Goal: Information Seeking & Learning: Learn about a topic

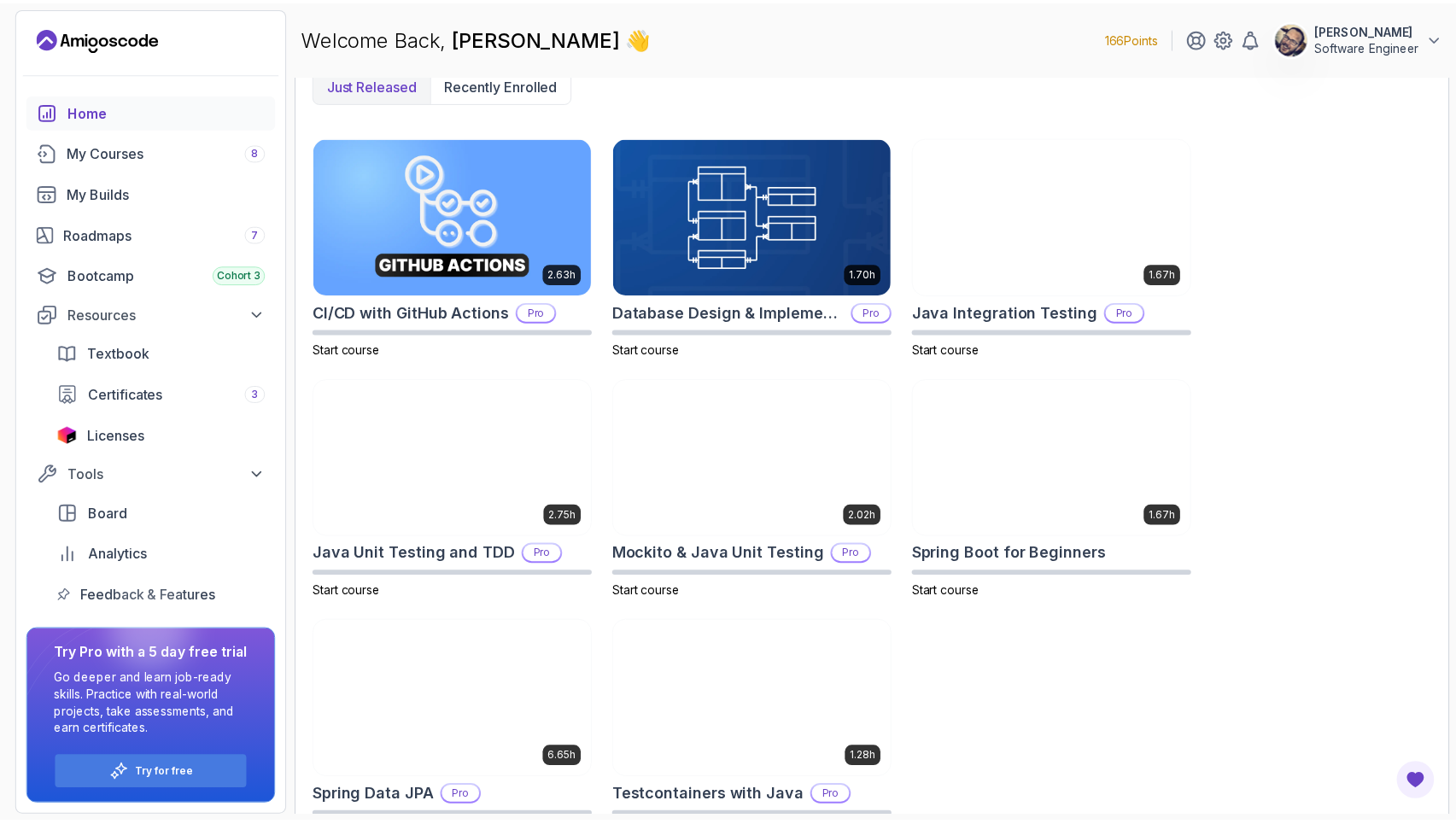
scroll to position [513, 0]
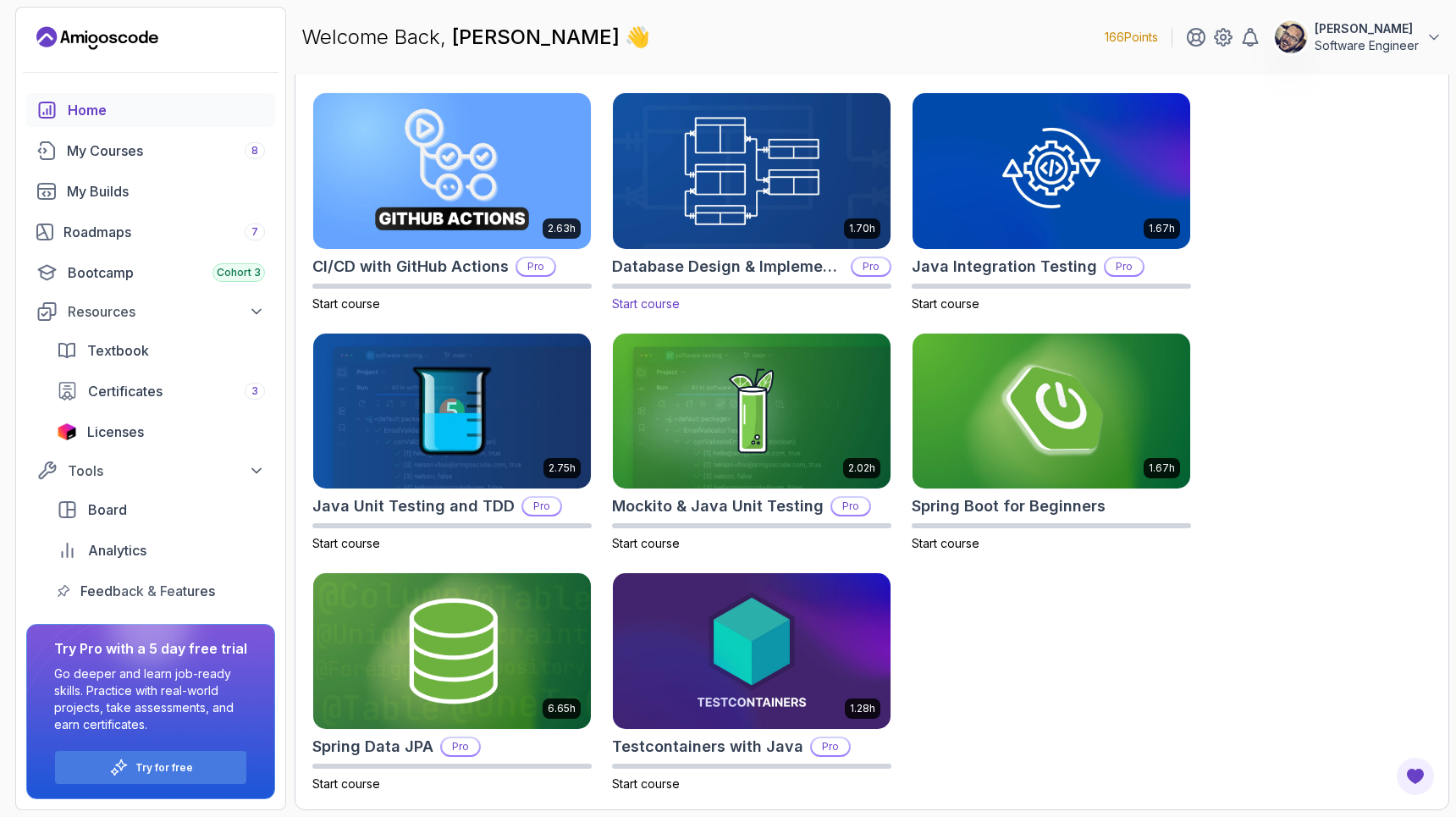
click at [776, 166] on img at bounding box center [752, 171] width 291 height 163
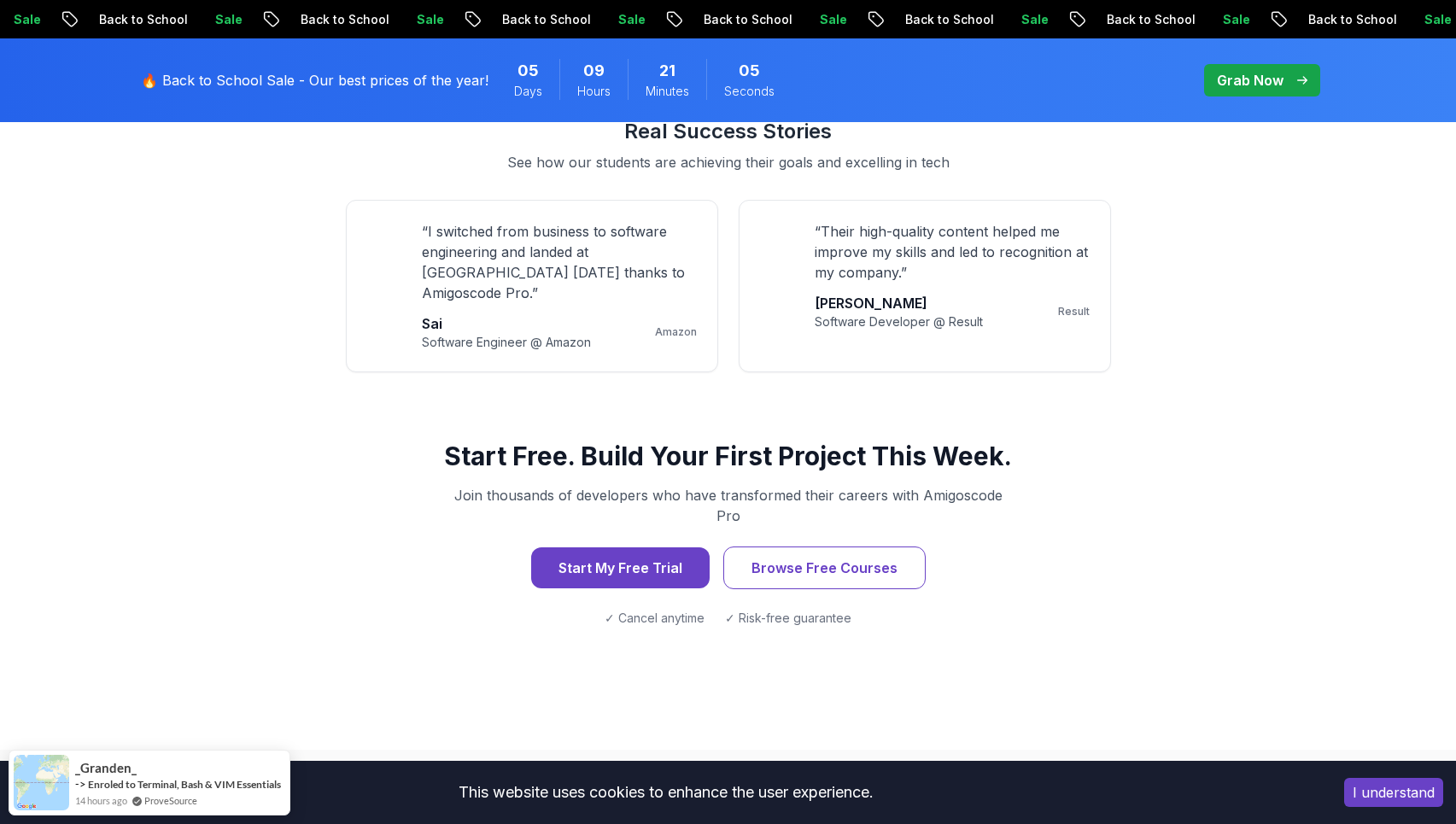
scroll to position [1576, 0]
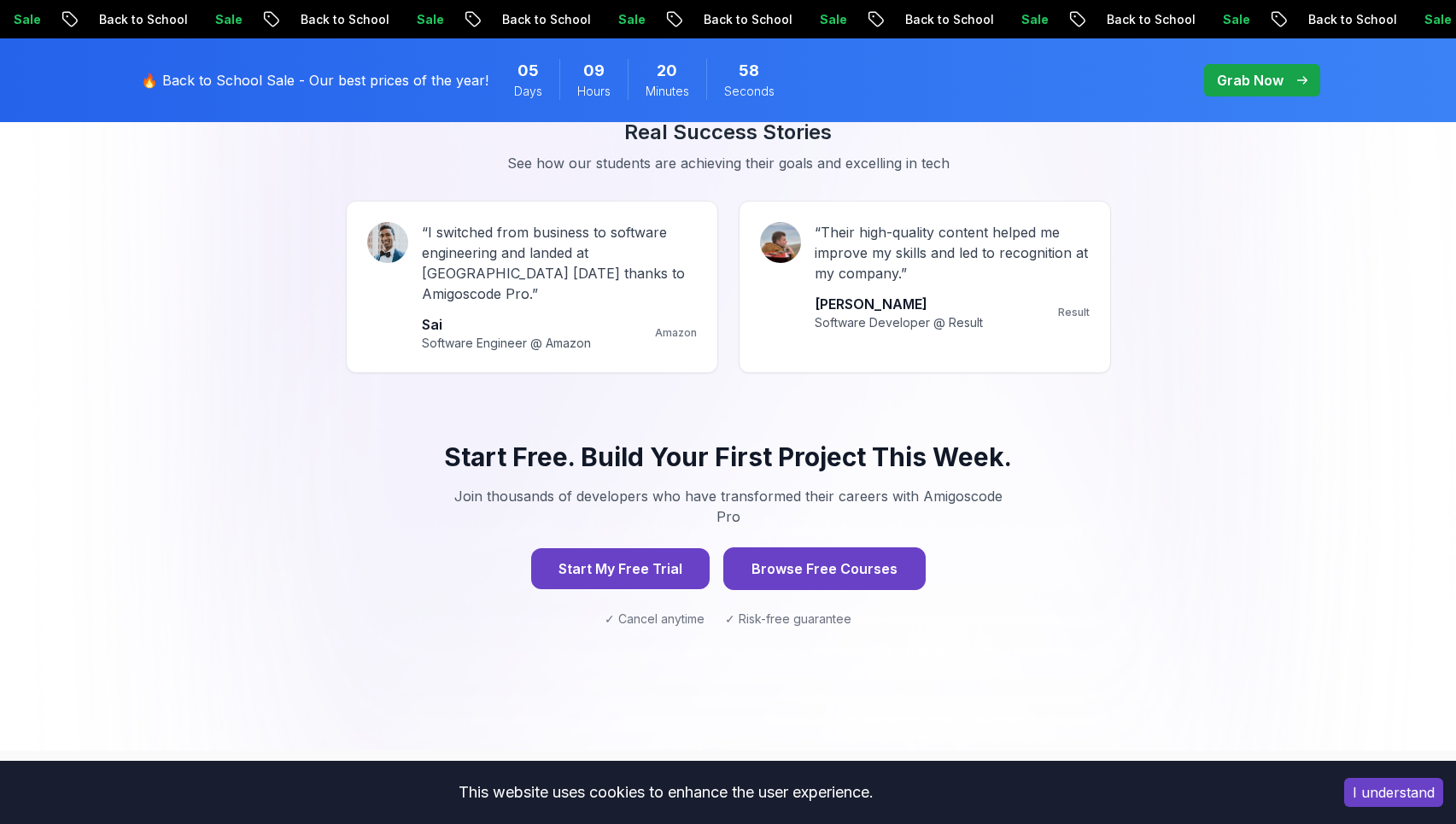
click at [820, 548] on button "Browse Free Courses" at bounding box center [824, 569] width 202 height 43
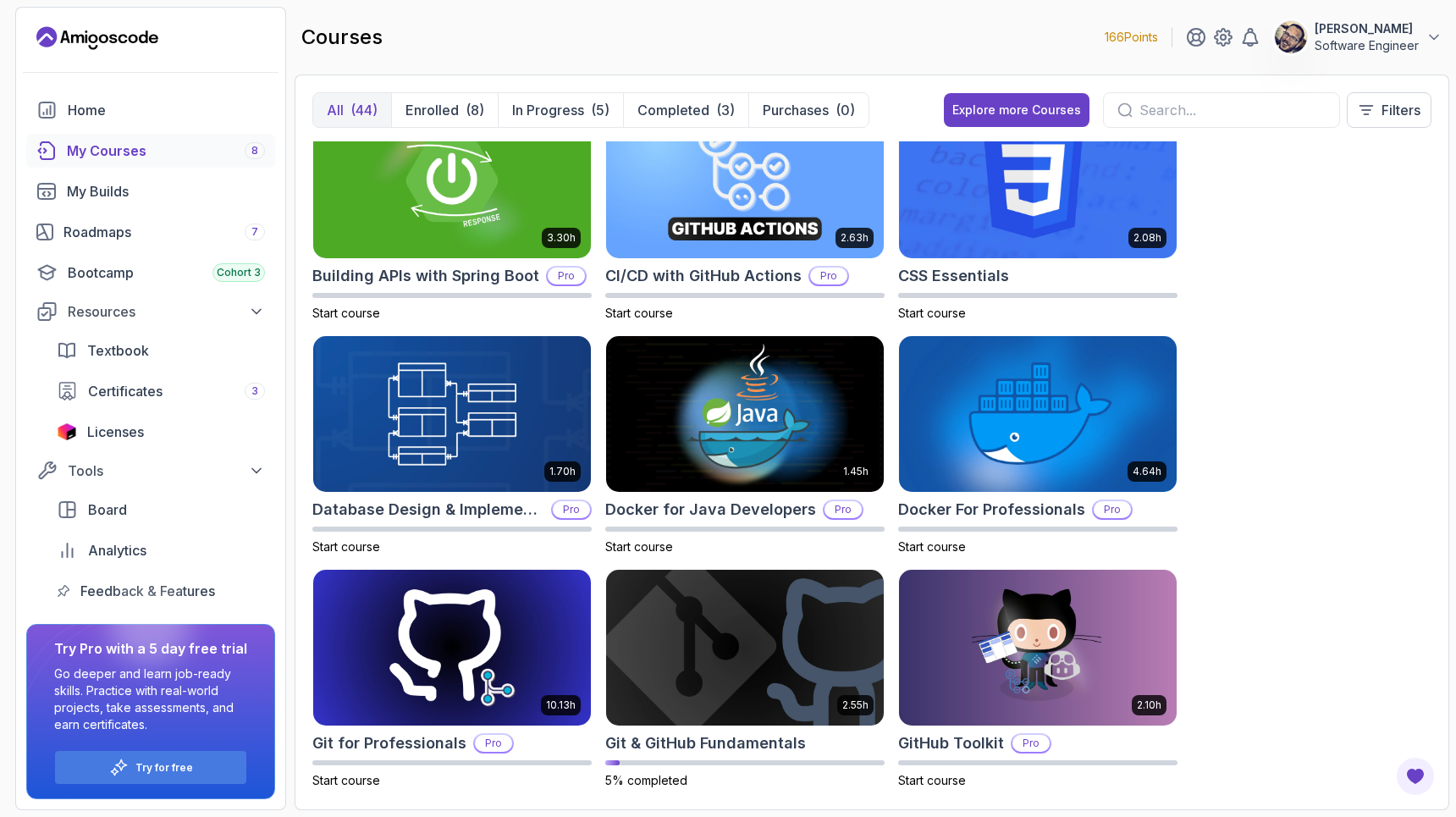
scroll to position [302, 0]
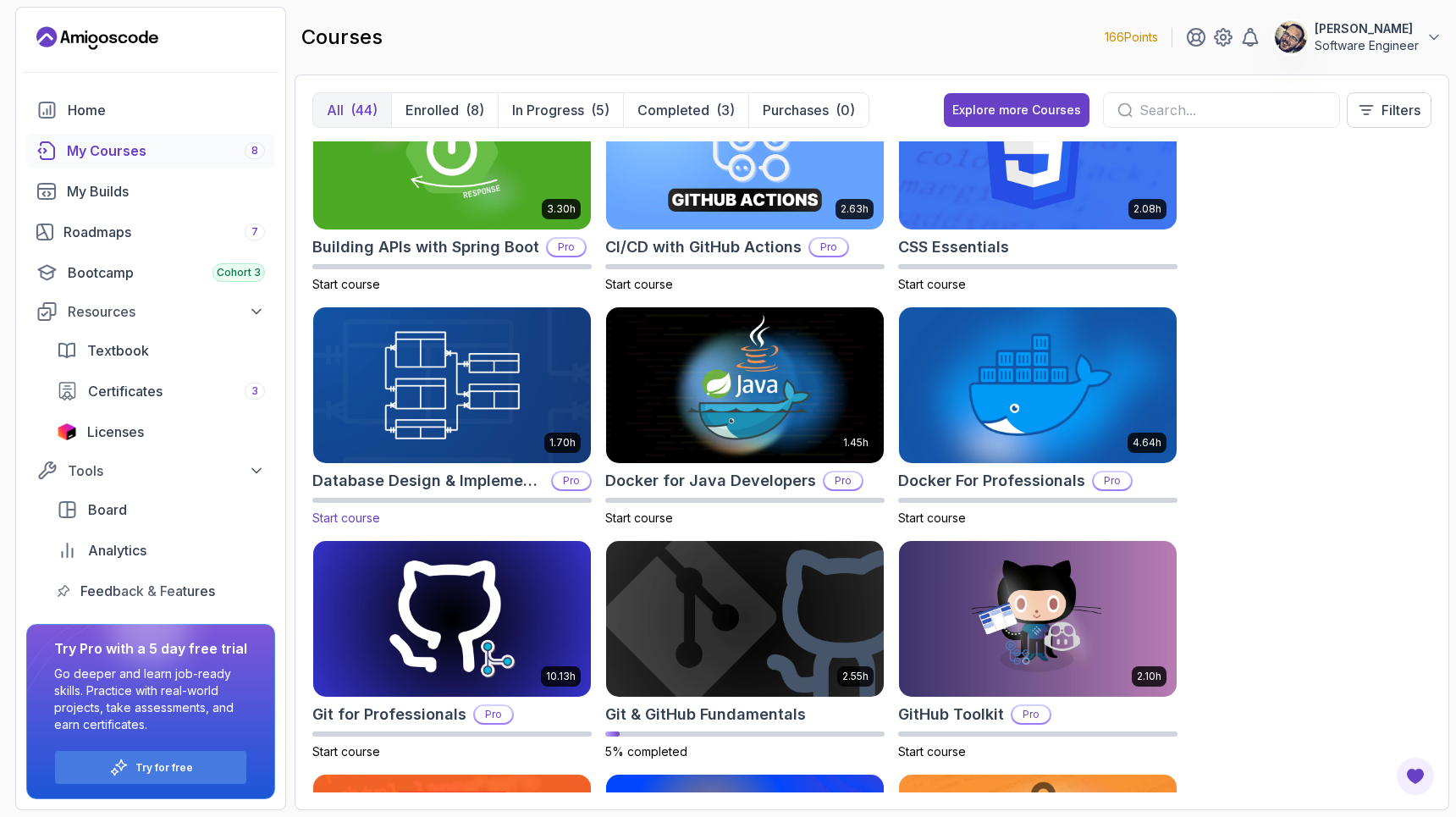
click at [447, 376] on img at bounding box center [452, 386] width 291 height 163
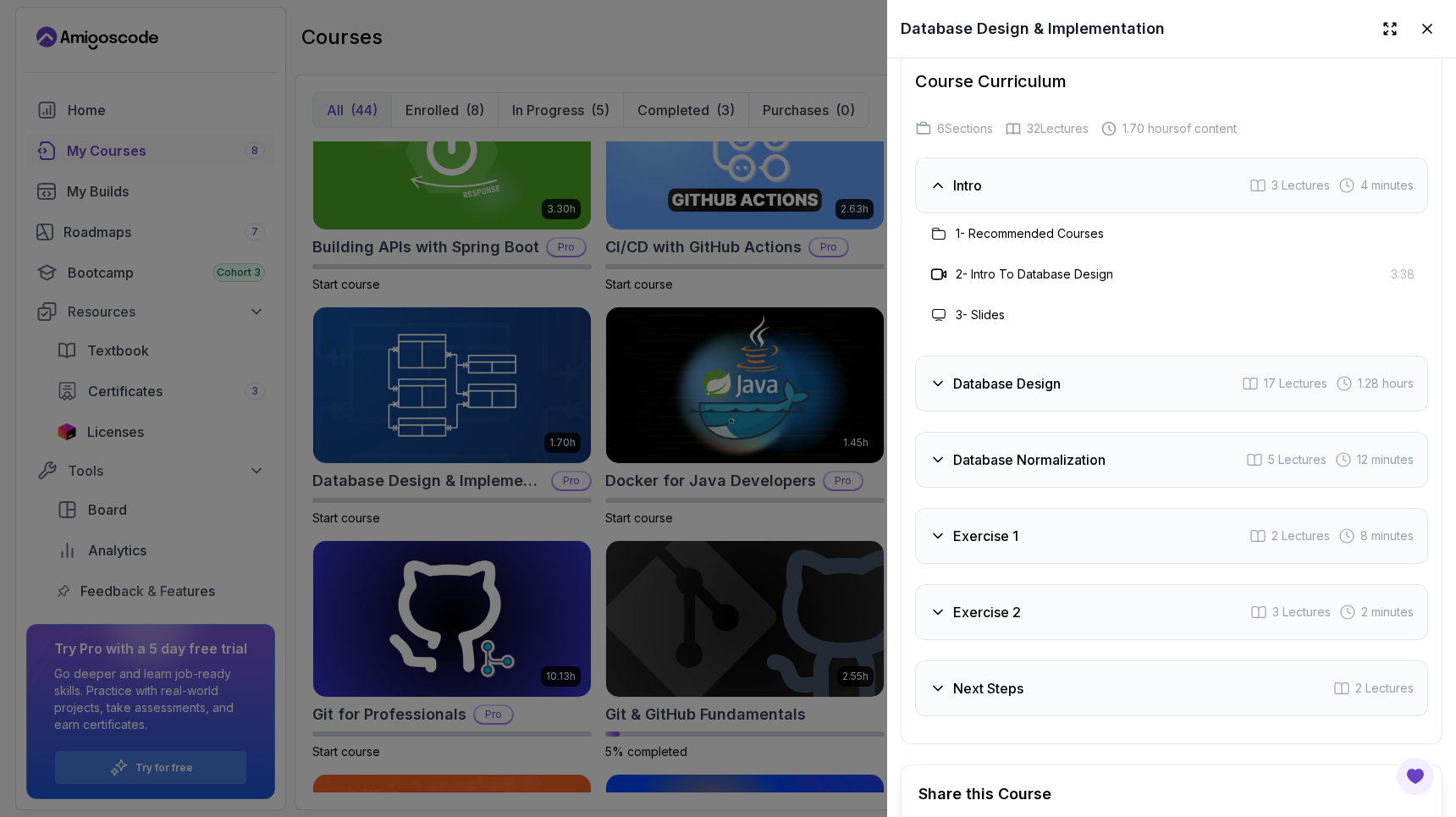
scroll to position [3726, 0]
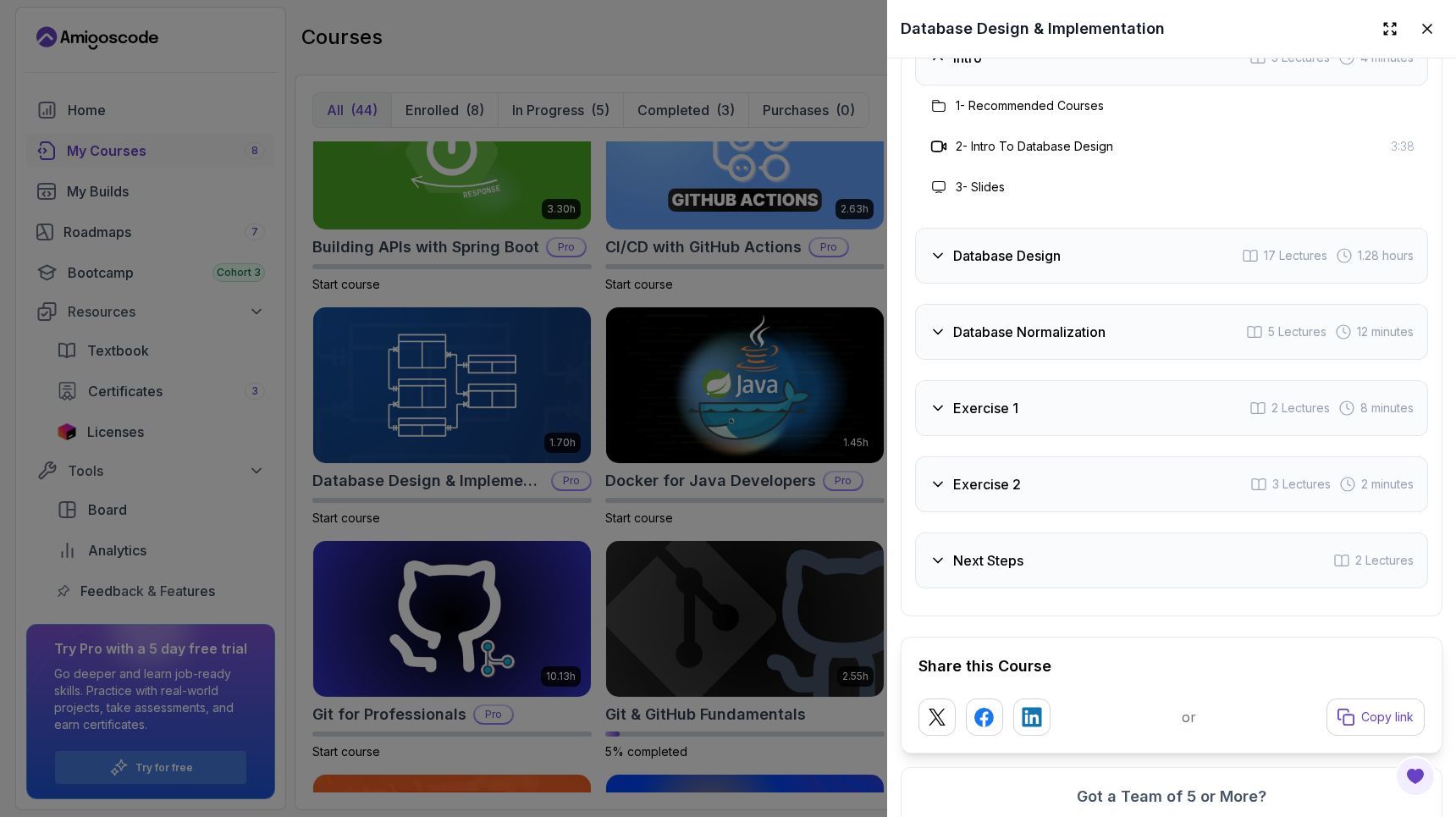
click at [1025, 266] on h3 "Database Design" at bounding box center [1007, 255] width 108 height 20
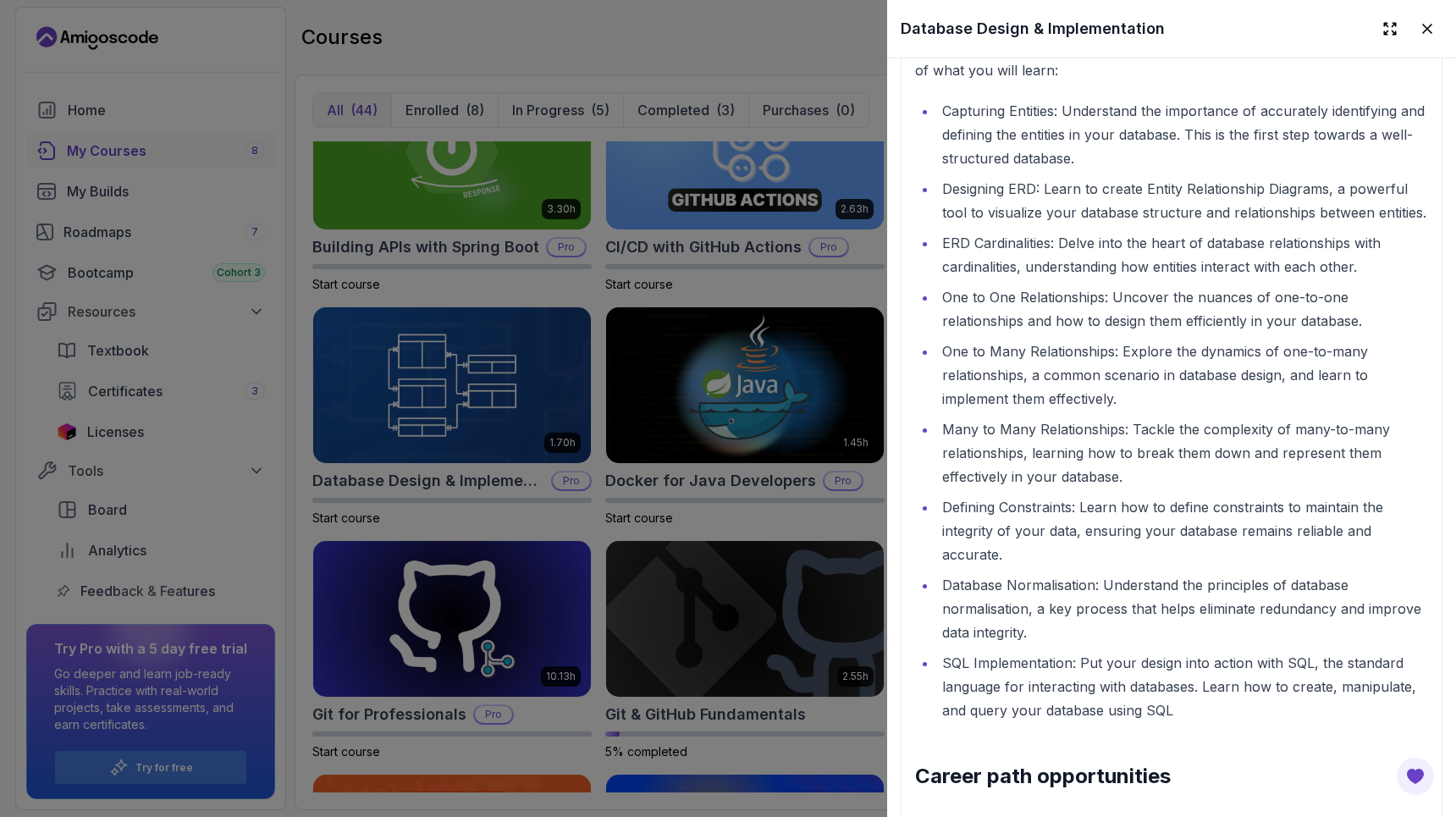
scroll to position [2210, 0]
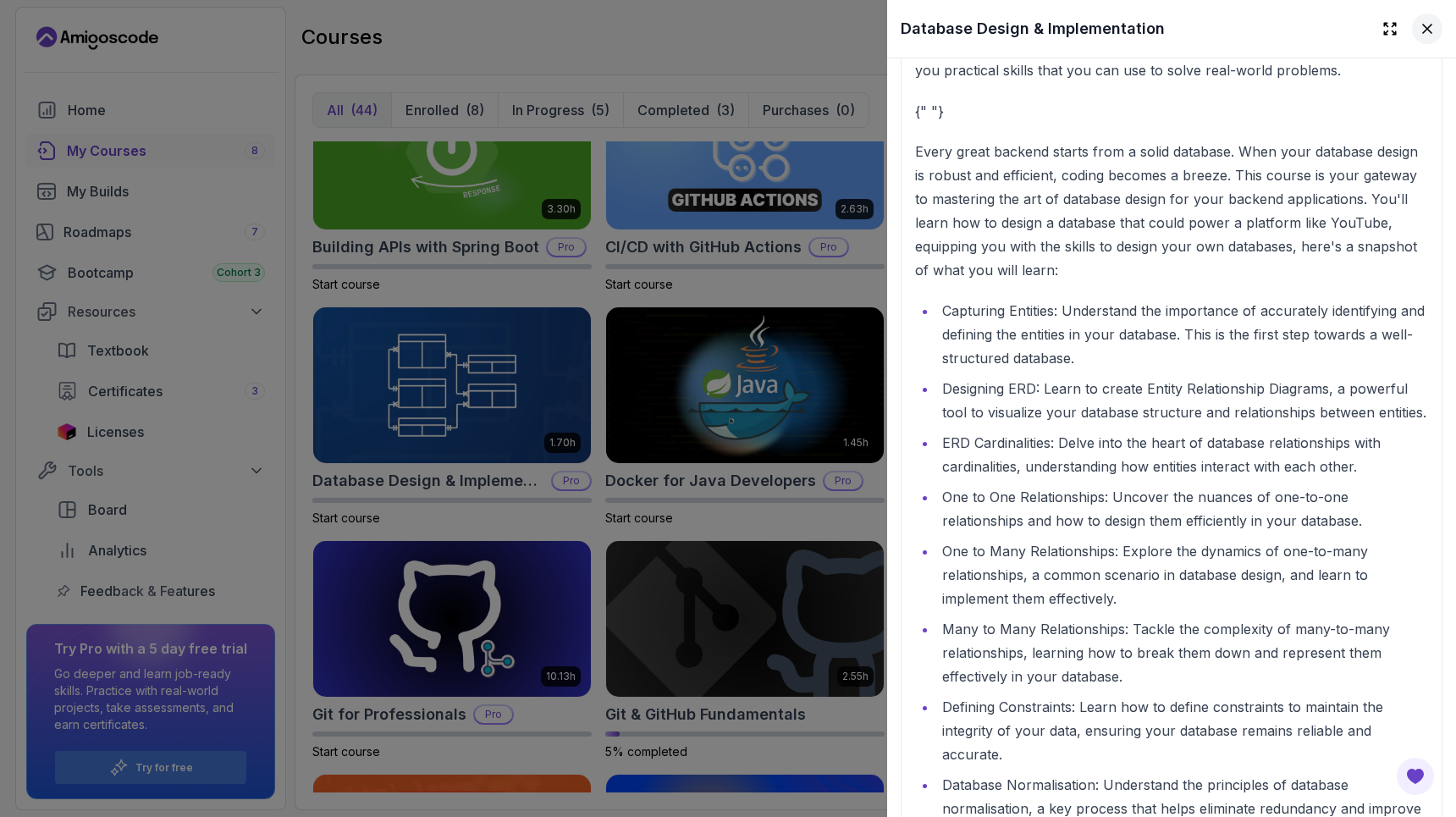
click at [1420, 29] on icon at bounding box center [1428, 29] width 17 height 17
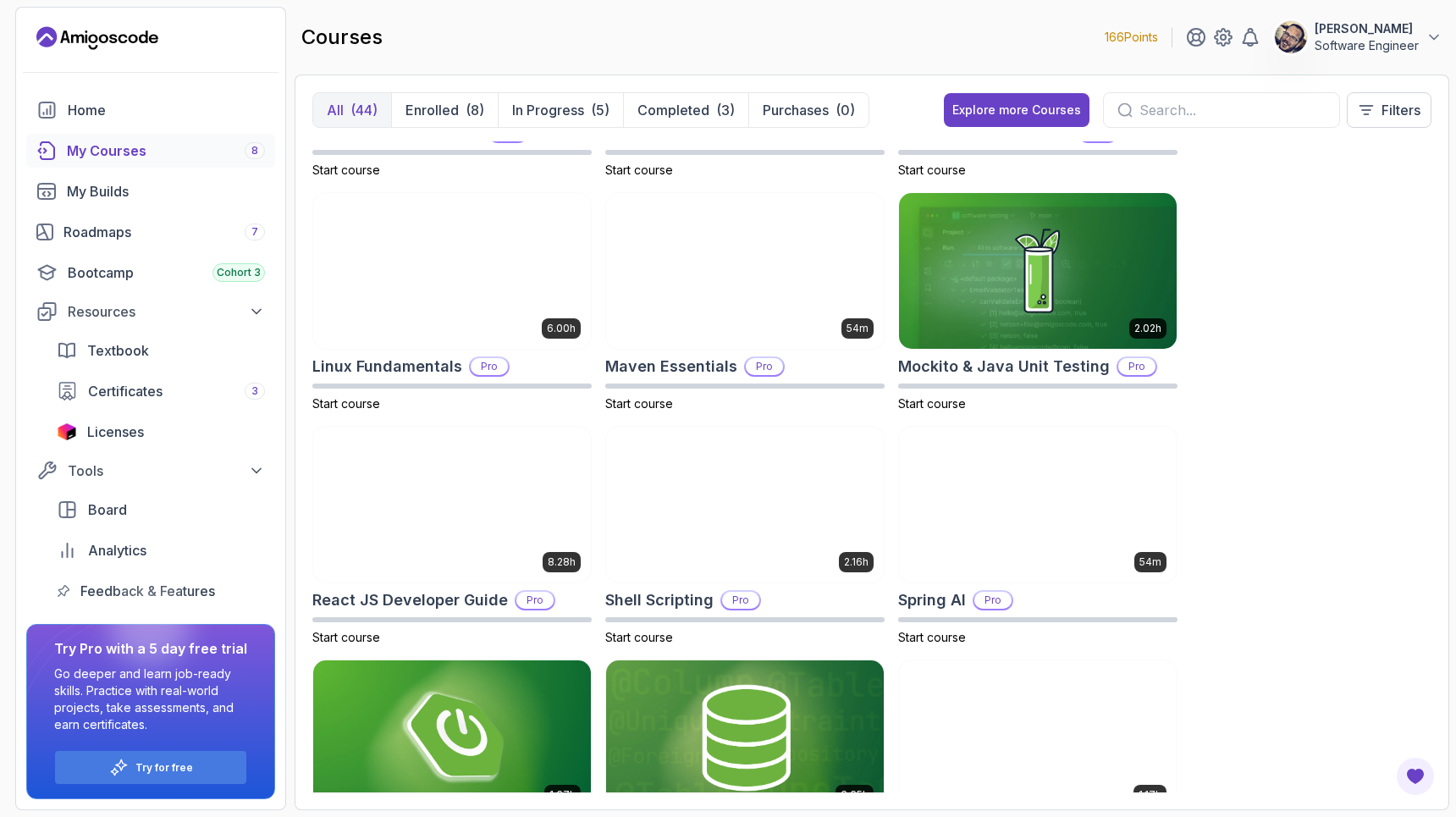
scroll to position [2552, 0]
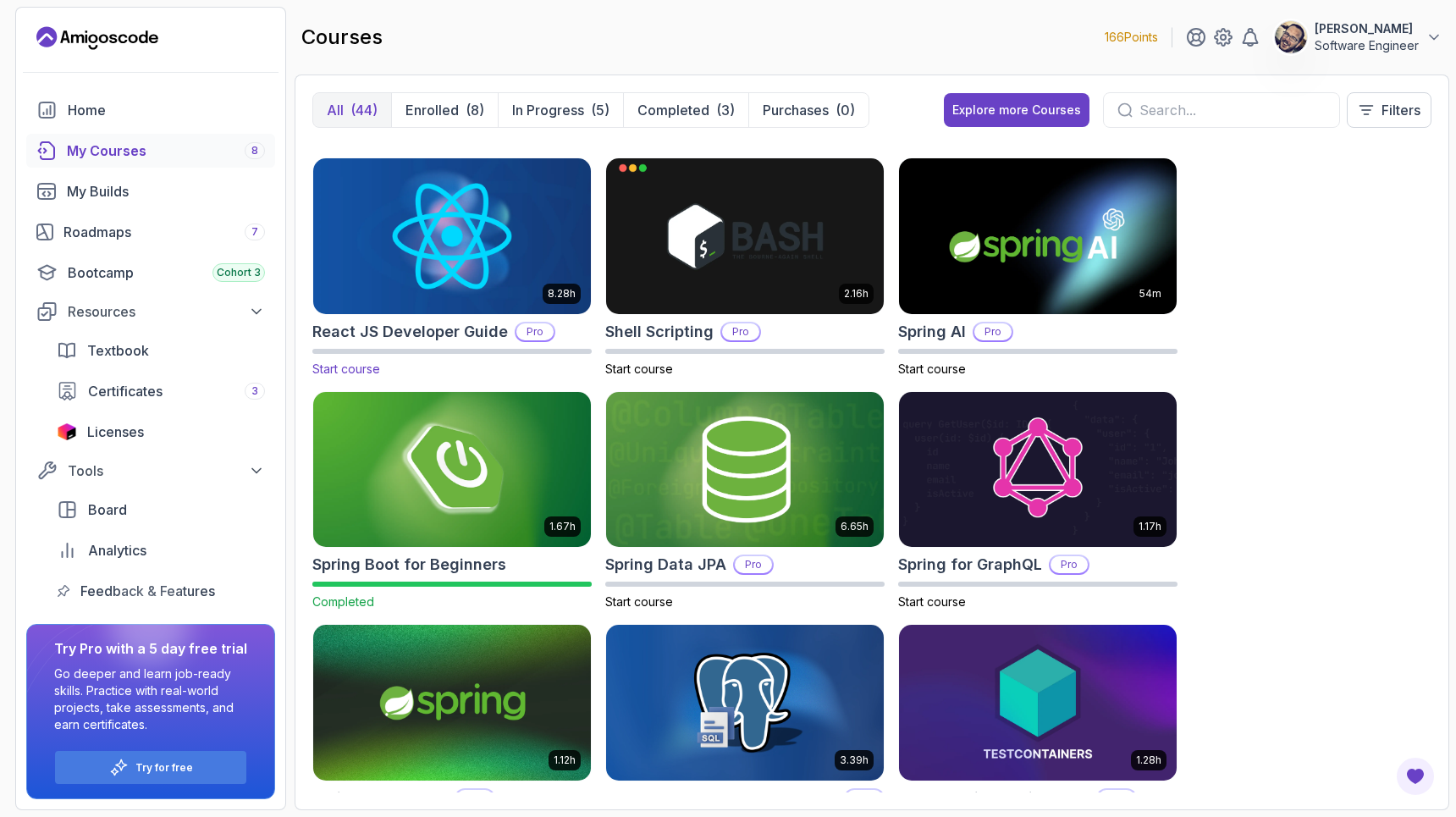
click at [412, 279] on img at bounding box center [452, 236] width 291 height 163
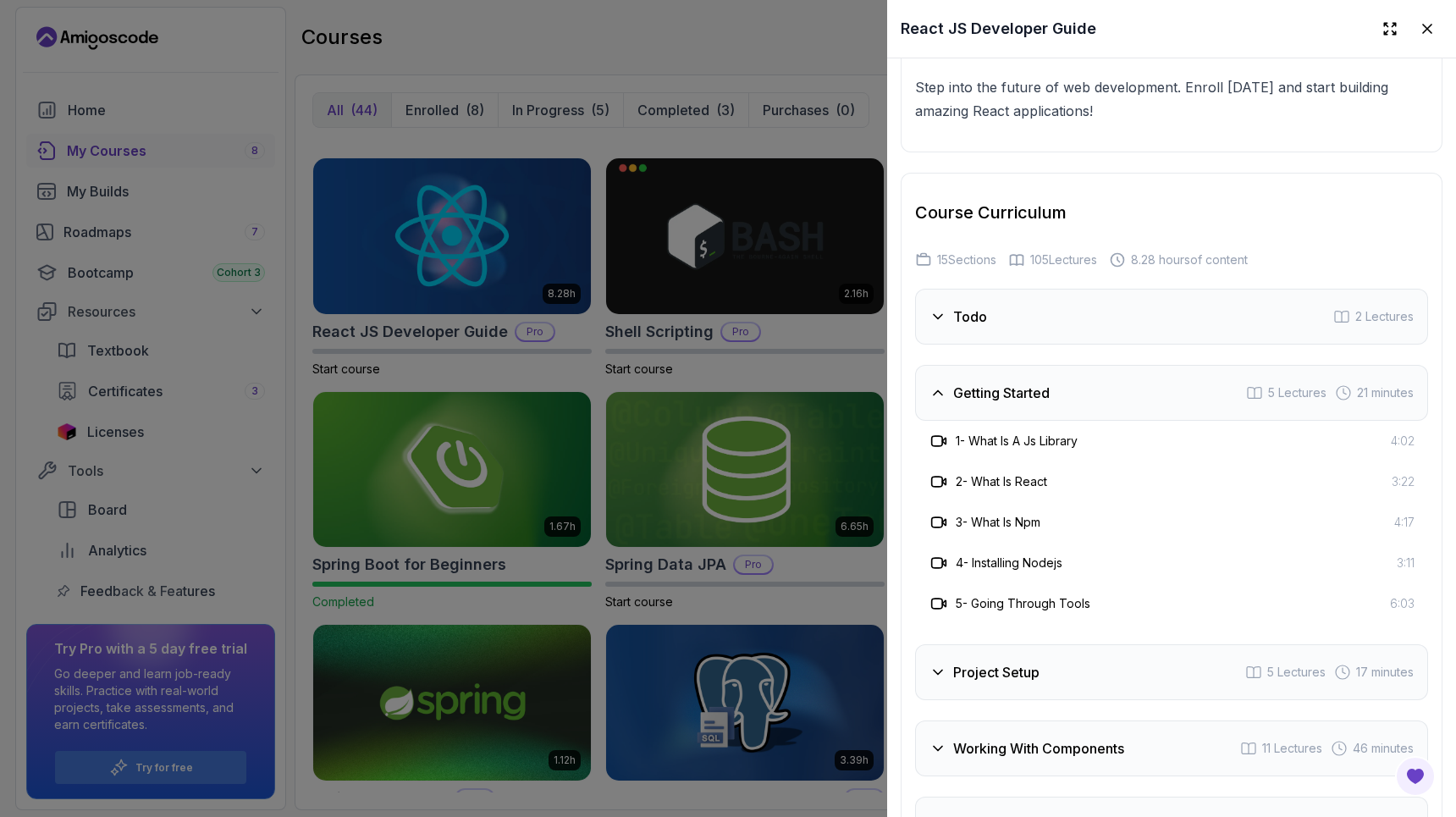
scroll to position [3036, 0]
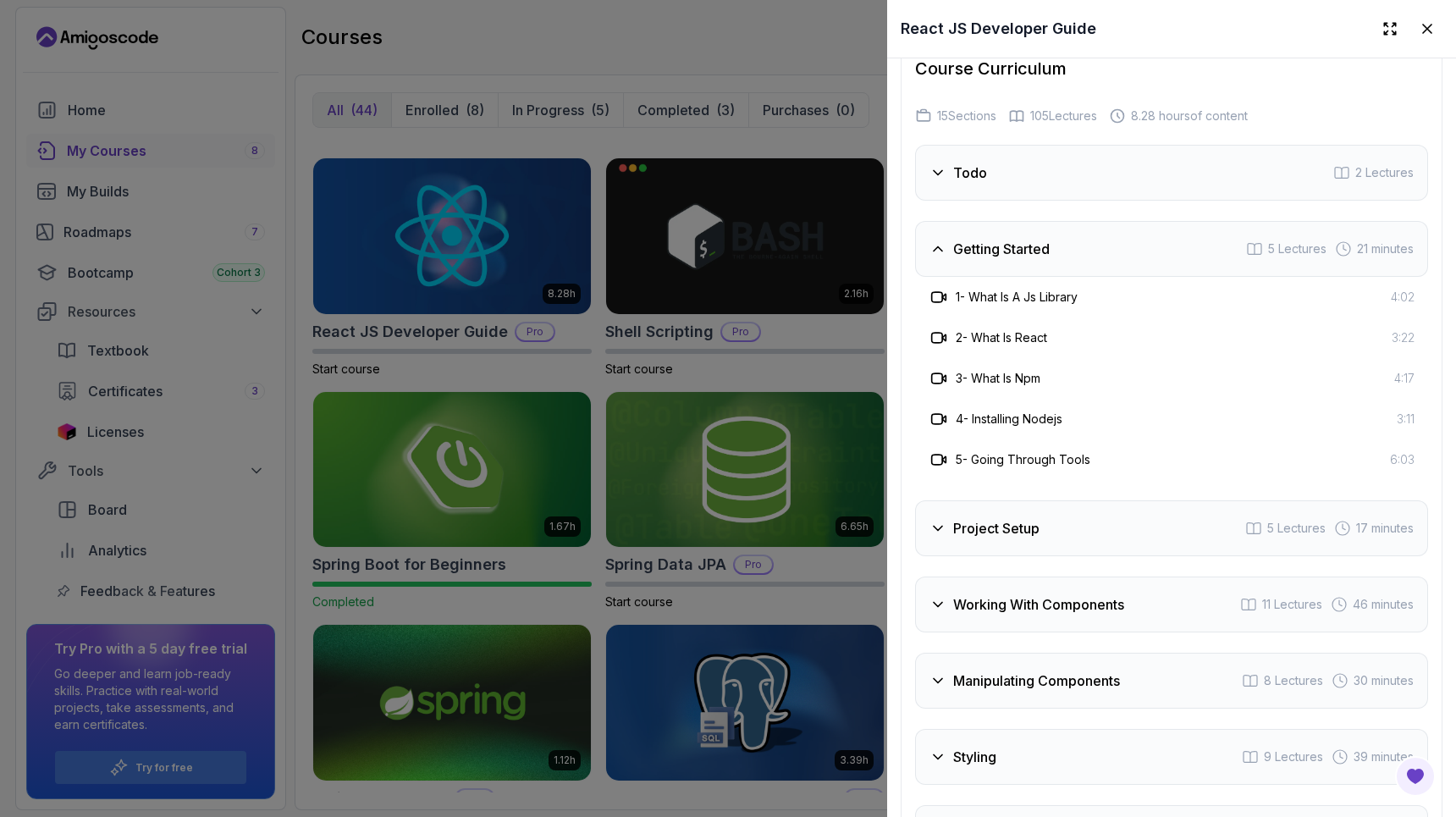
click at [1075, 269] on div "Getting Started 5 Lectures 21 minutes" at bounding box center [1172, 249] width 513 height 56
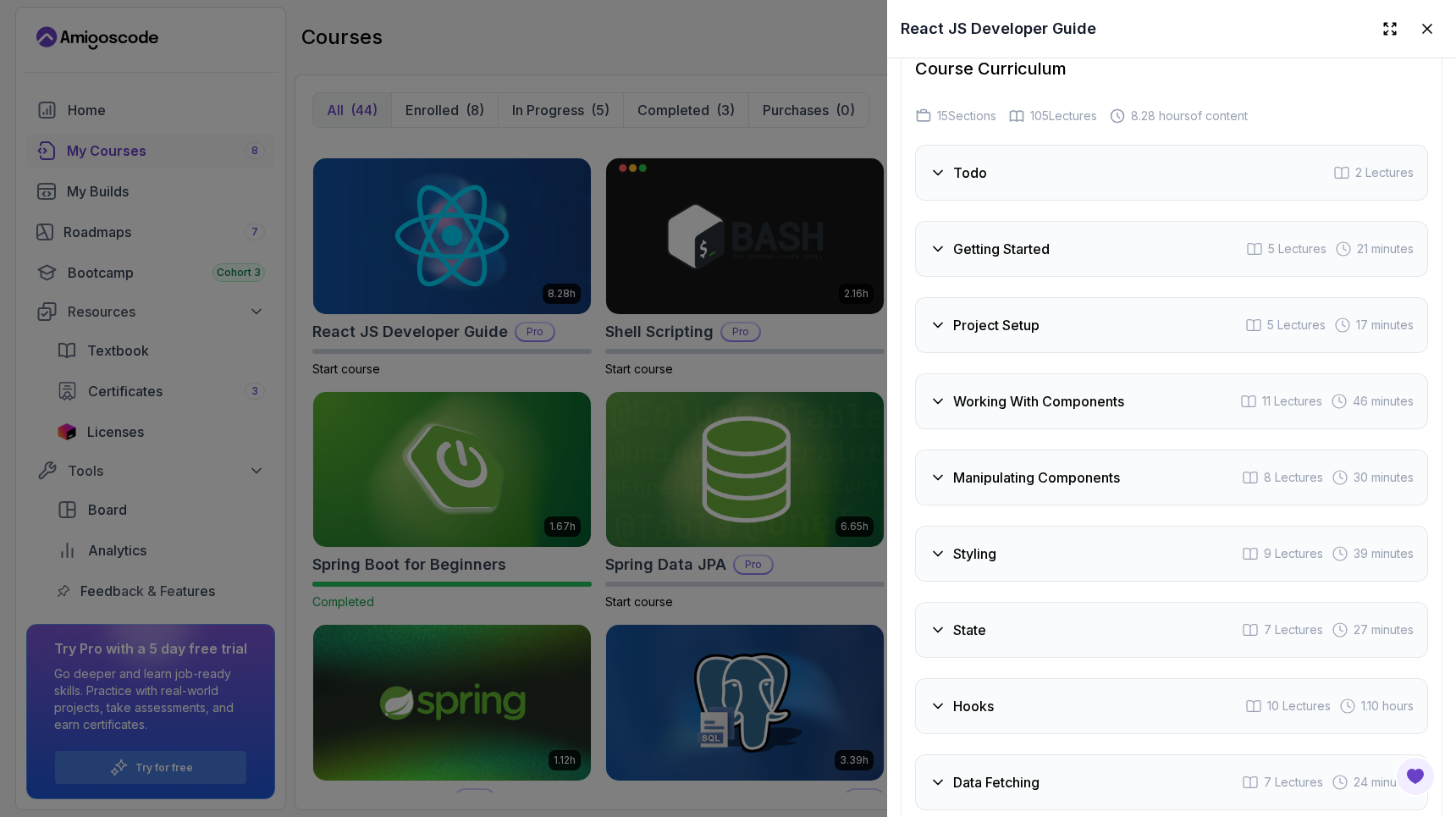
click at [1094, 342] on div "Project Setup 5 Lectures 17 minutes" at bounding box center [1172, 325] width 513 height 56
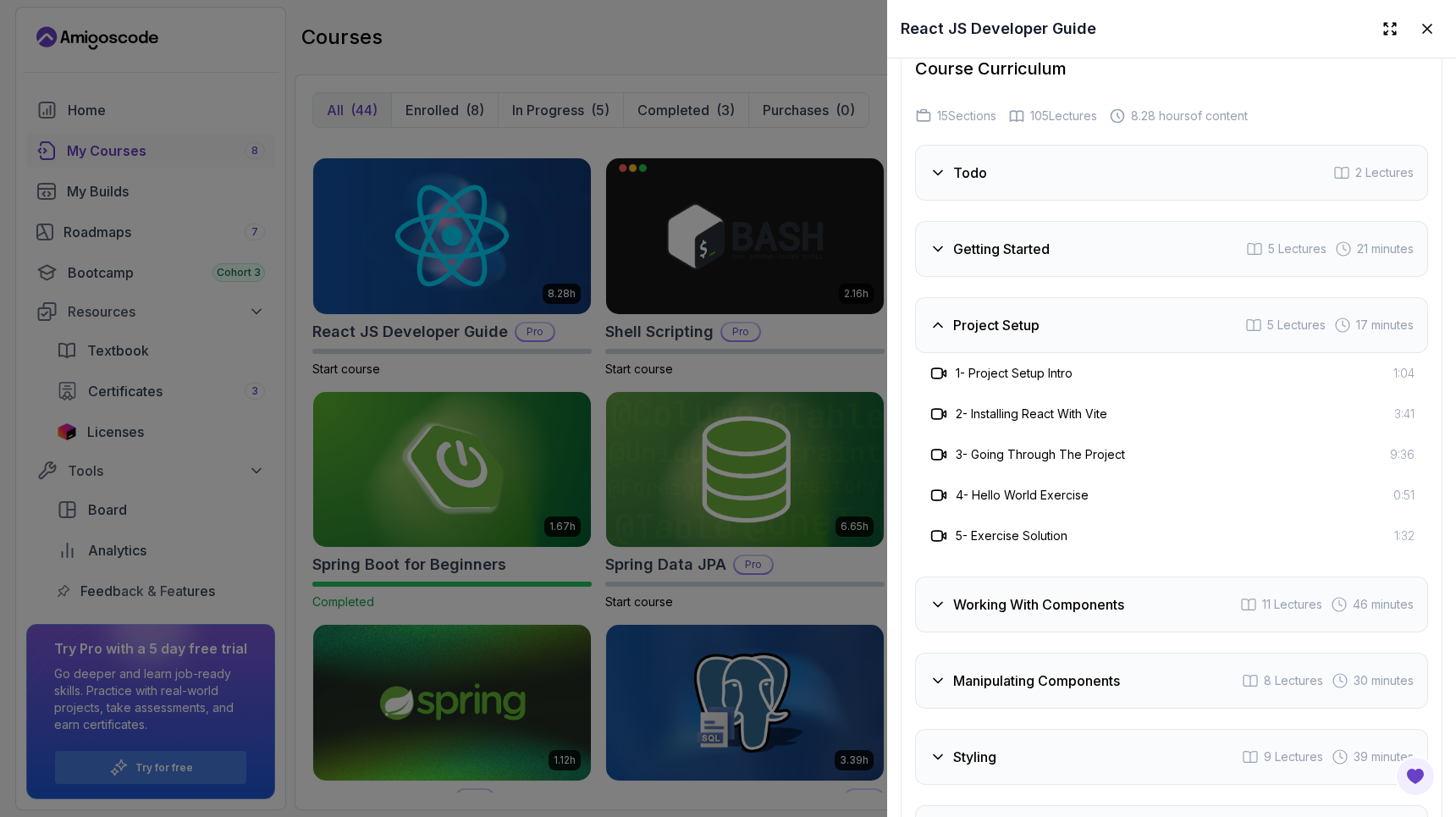
click at [1094, 342] on div "Project Setup 5 Lectures 17 minutes" at bounding box center [1172, 325] width 513 height 56
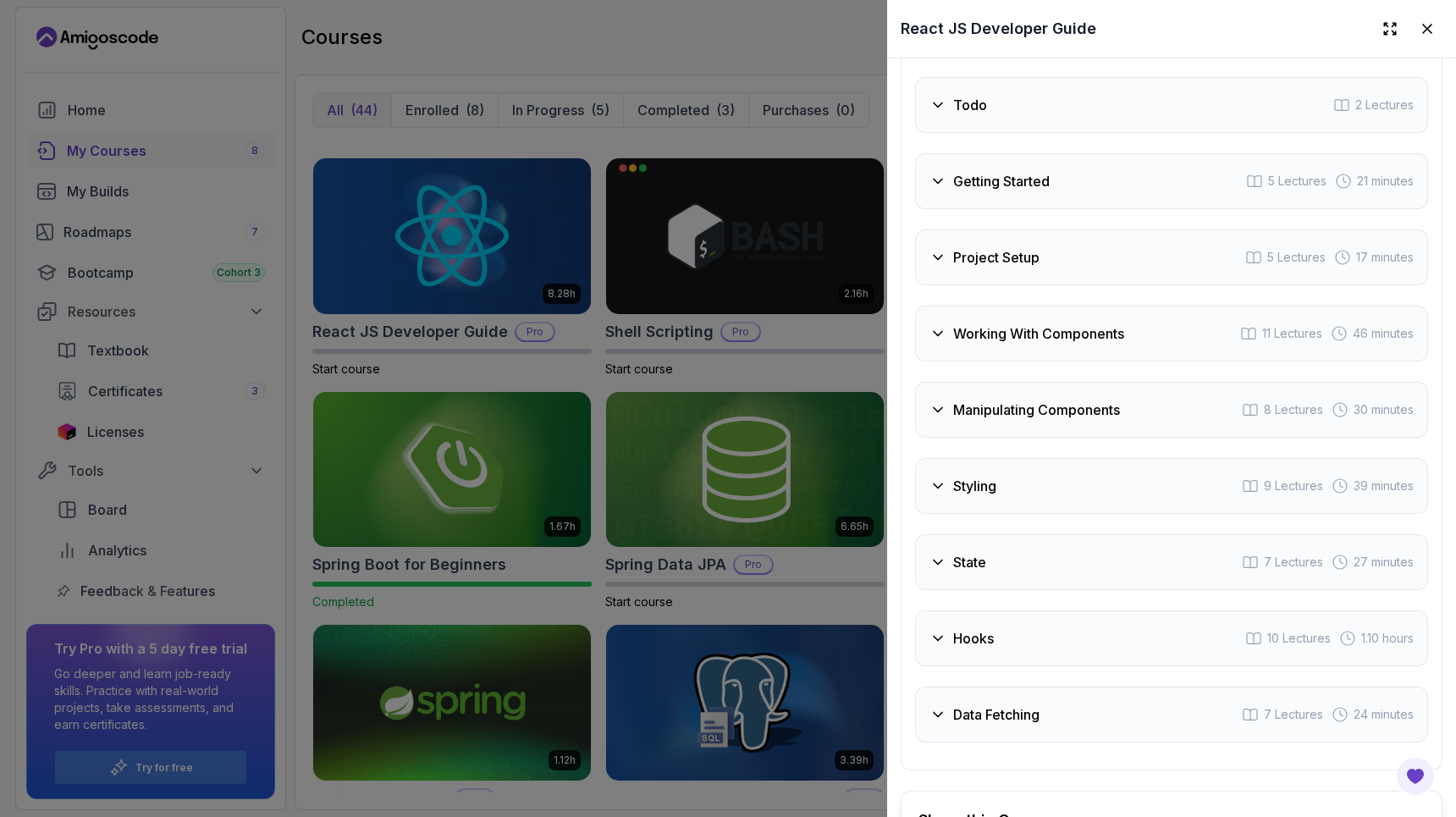
scroll to position [3214, 0]
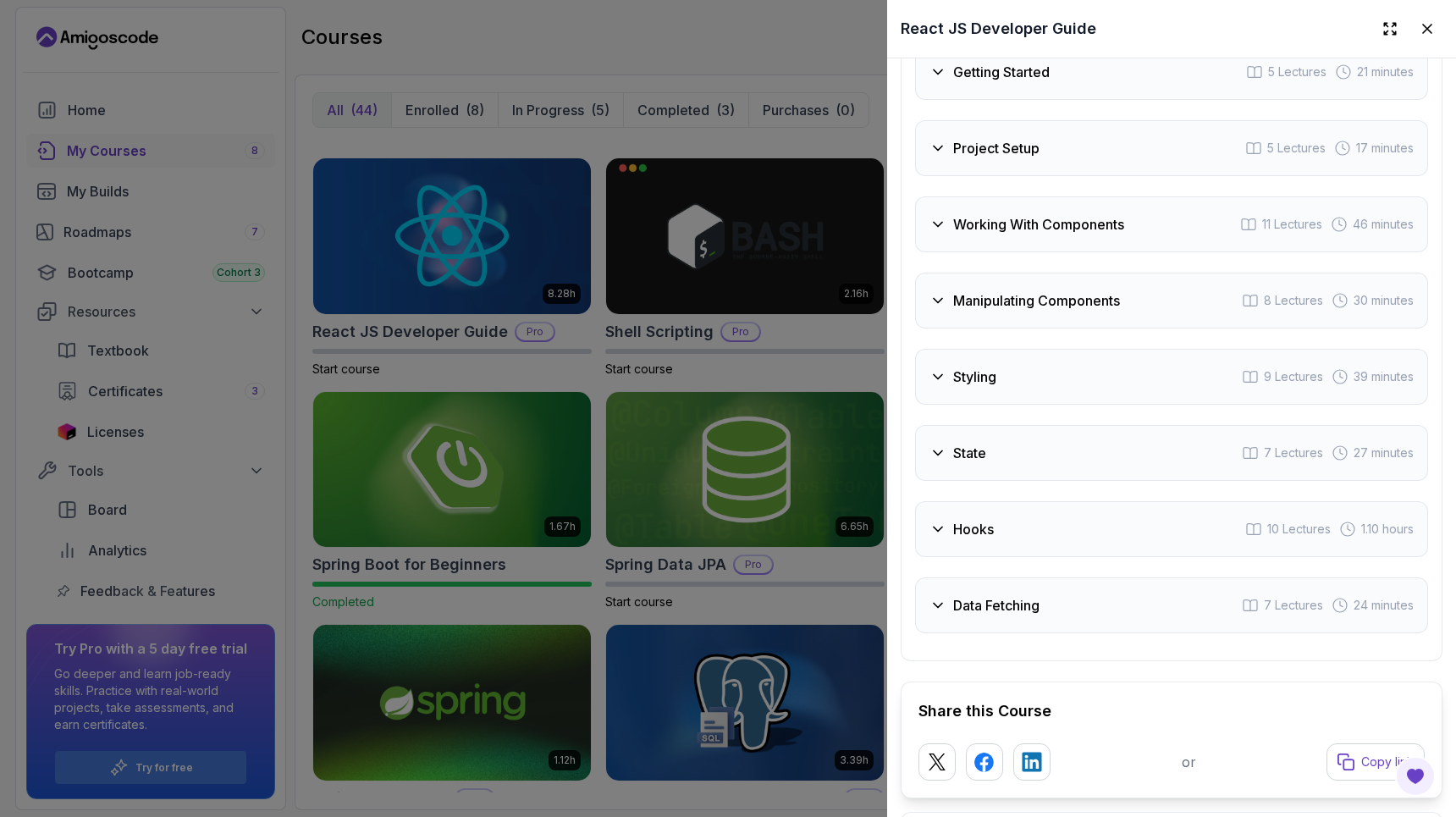
click at [1102, 234] on h3 "Working With Components" at bounding box center [1038, 224] width 171 height 20
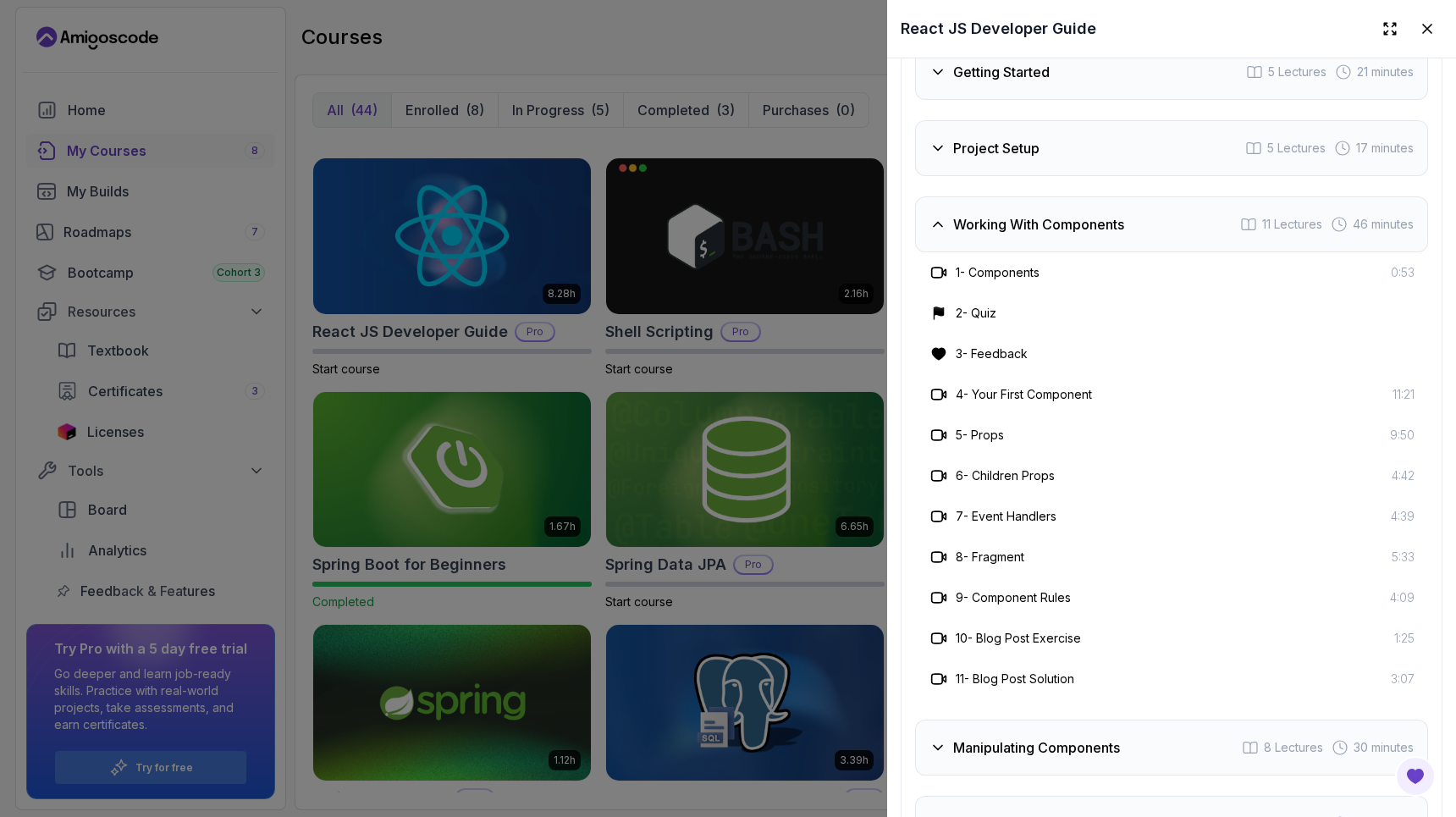
click at [1102, 234] on h3 "Working With Components" at bounding box center [1038, 224] width 171 height 20
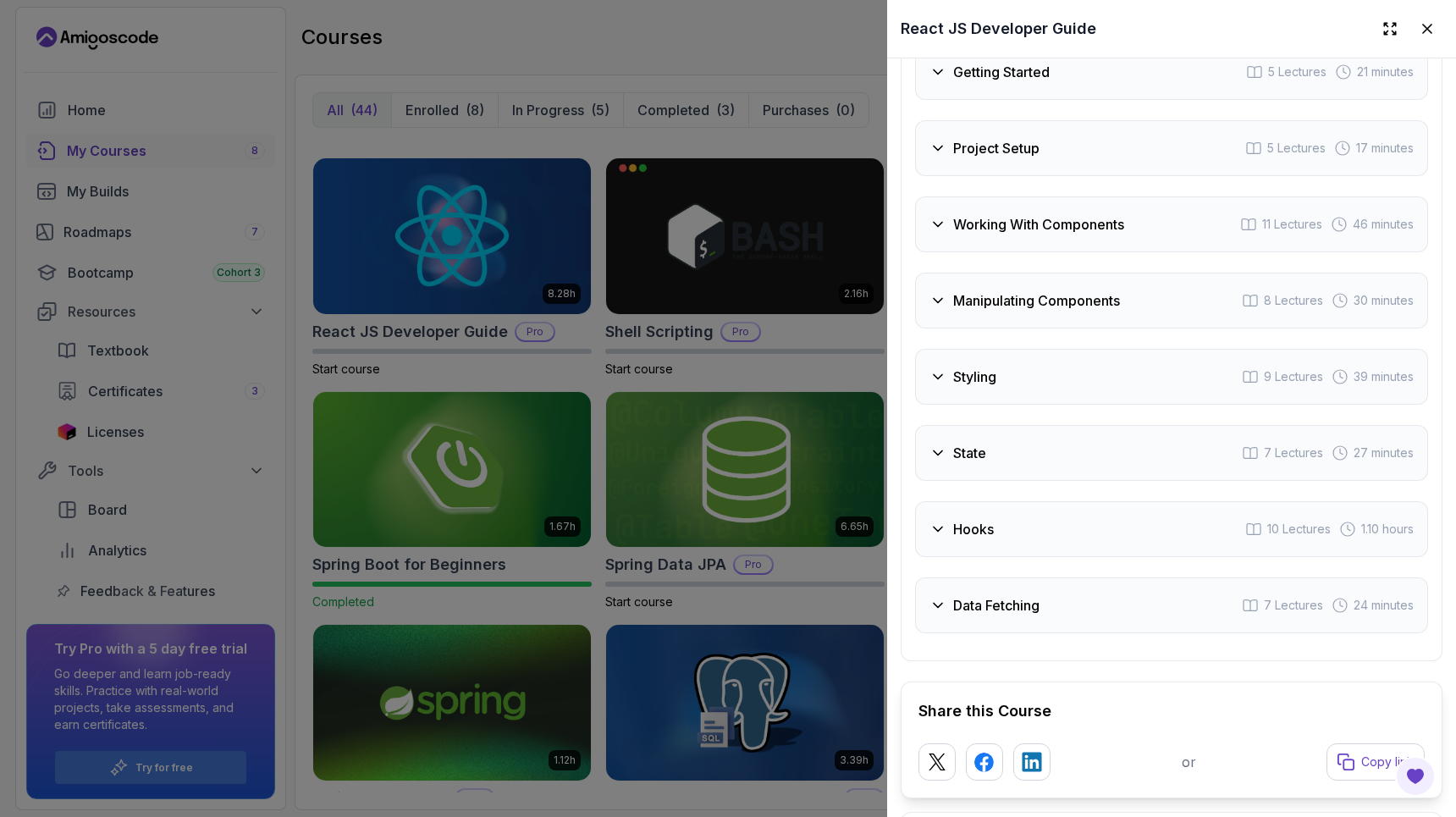
click at [1106, 310] on h3 "Manipulating Components" at bounding box center [1036, 300] width 166 height 20
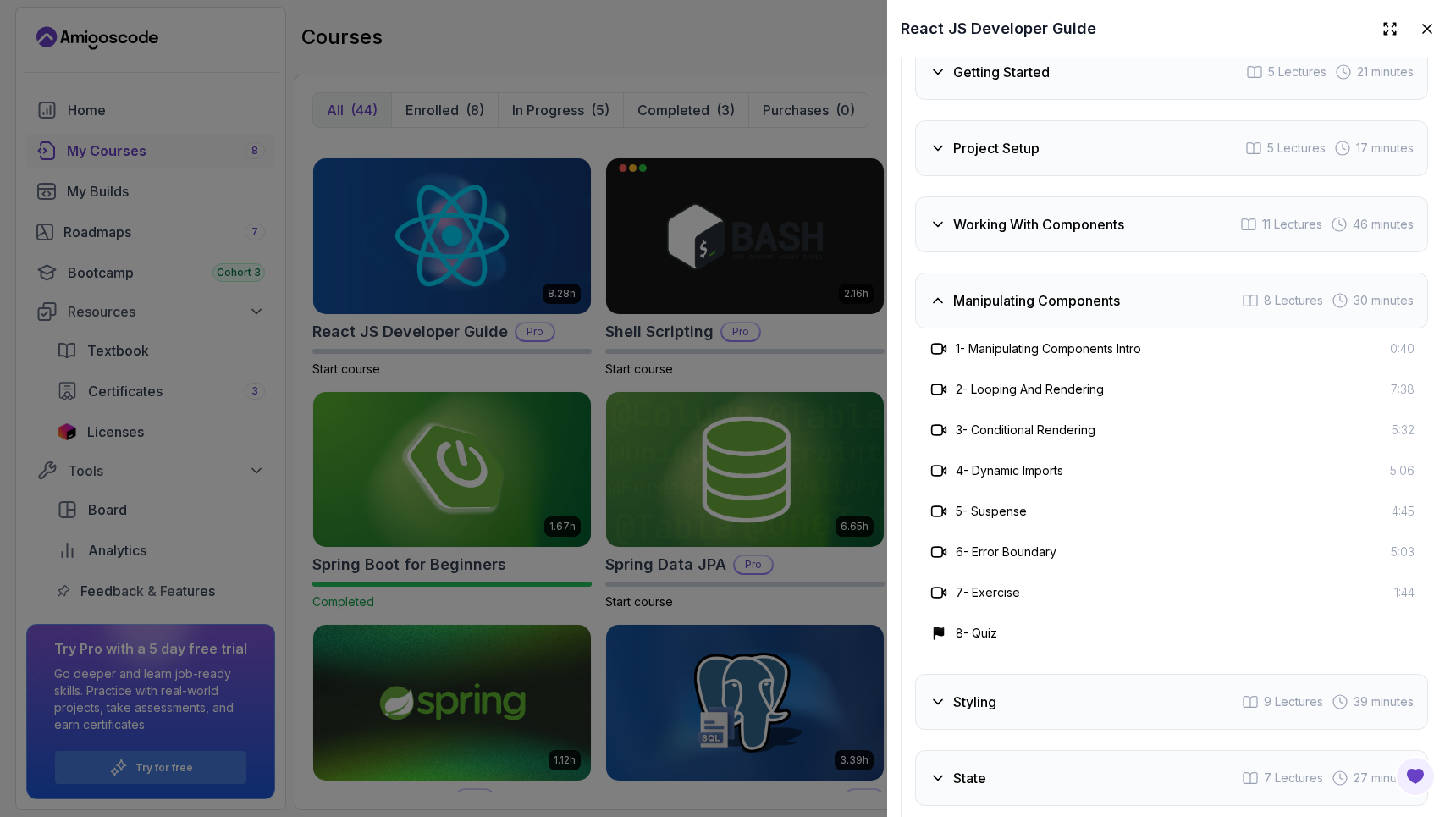
click at [1142, 319] on div "Manipulating Components 8 Lectures 30 minutes" at bounding box center [1172, 300] width 513 height 56
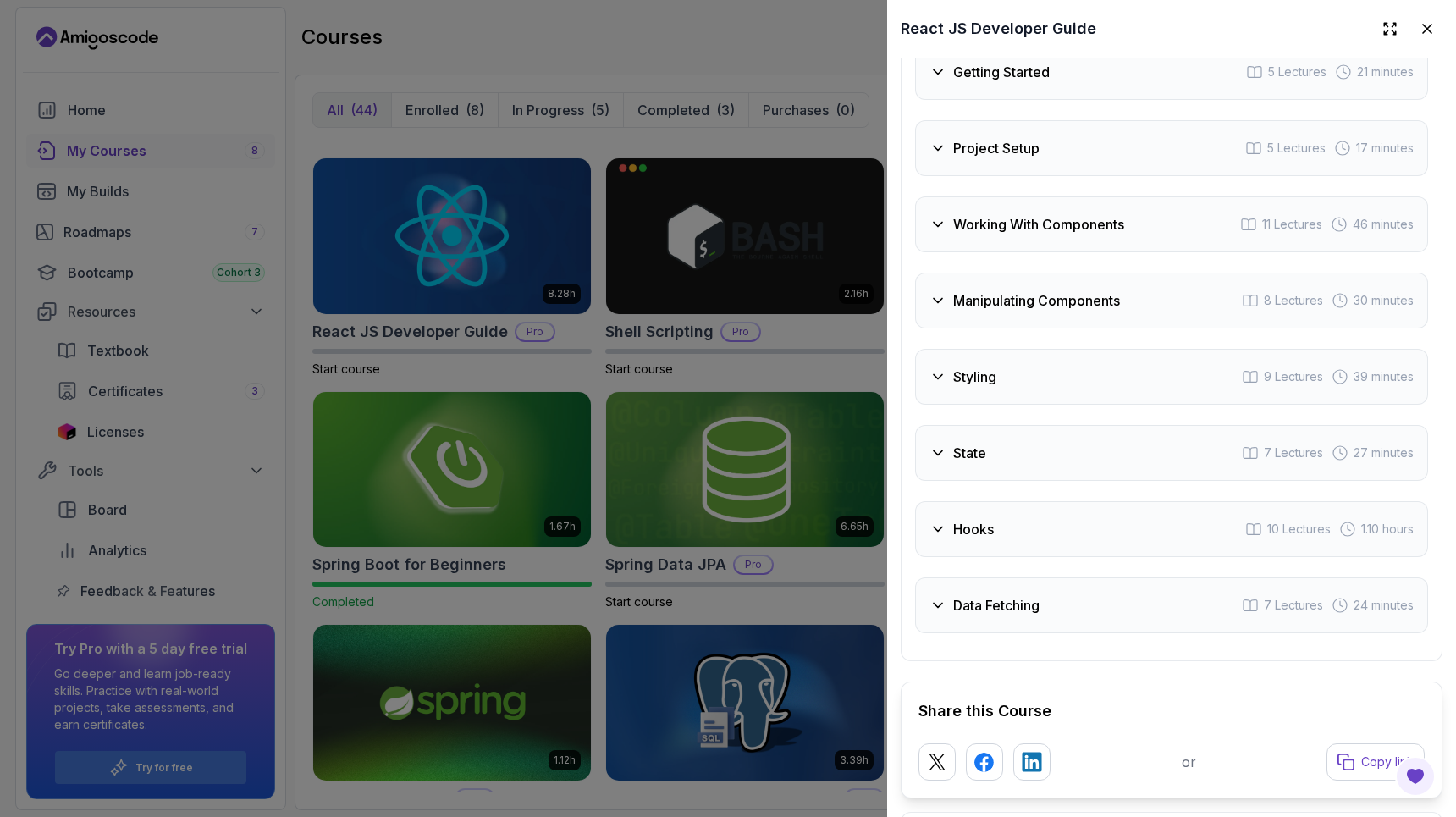
click at [1073, 404] on div "Styling 9 Lectures 39 minutes" at bounding box center [1172, 376] width 513 height 56
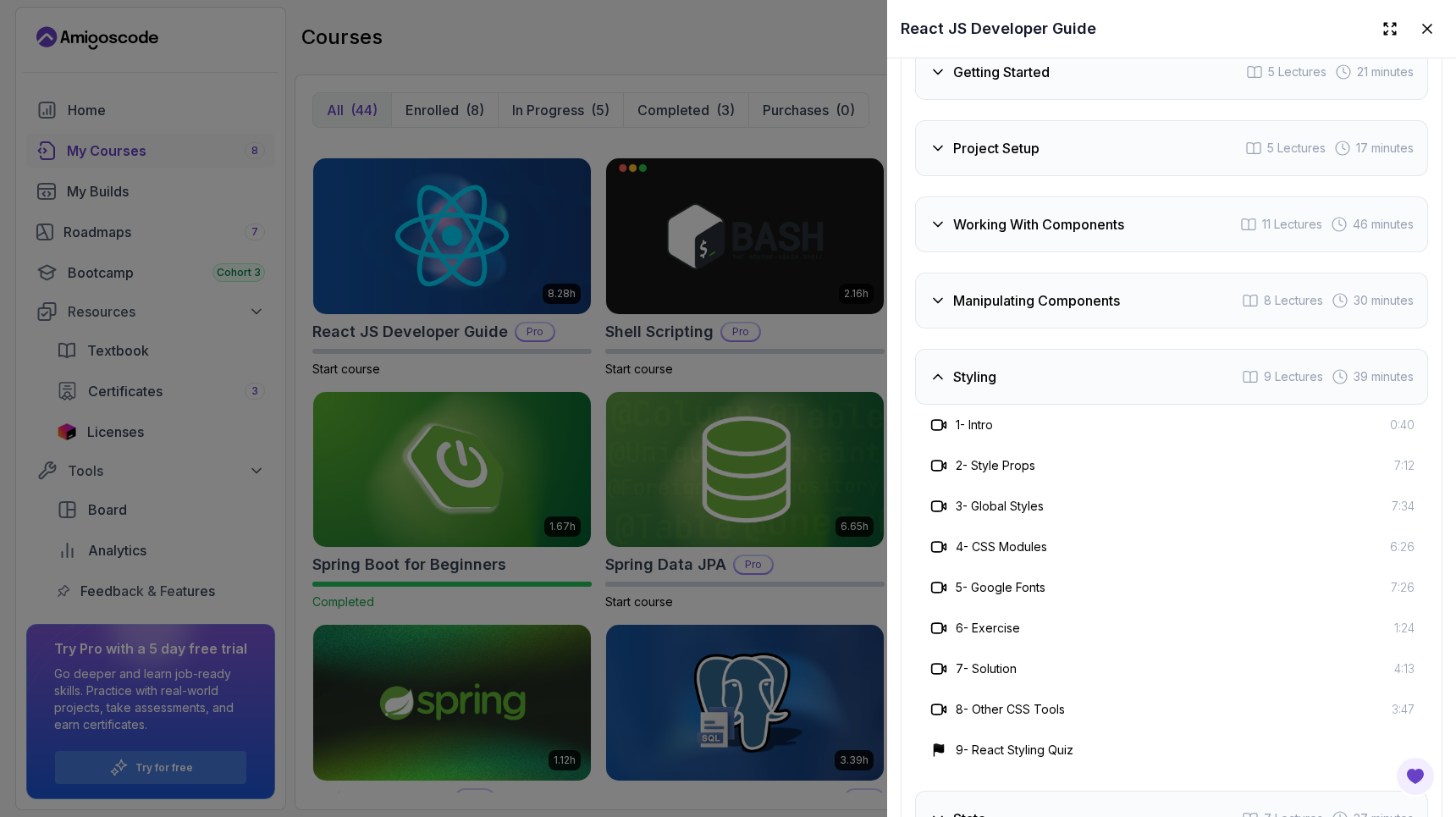
click at [1074, 400] on div "Styling 9 Lectures 39 minutes" at bounding box center [1172, 376] width 513 height 56
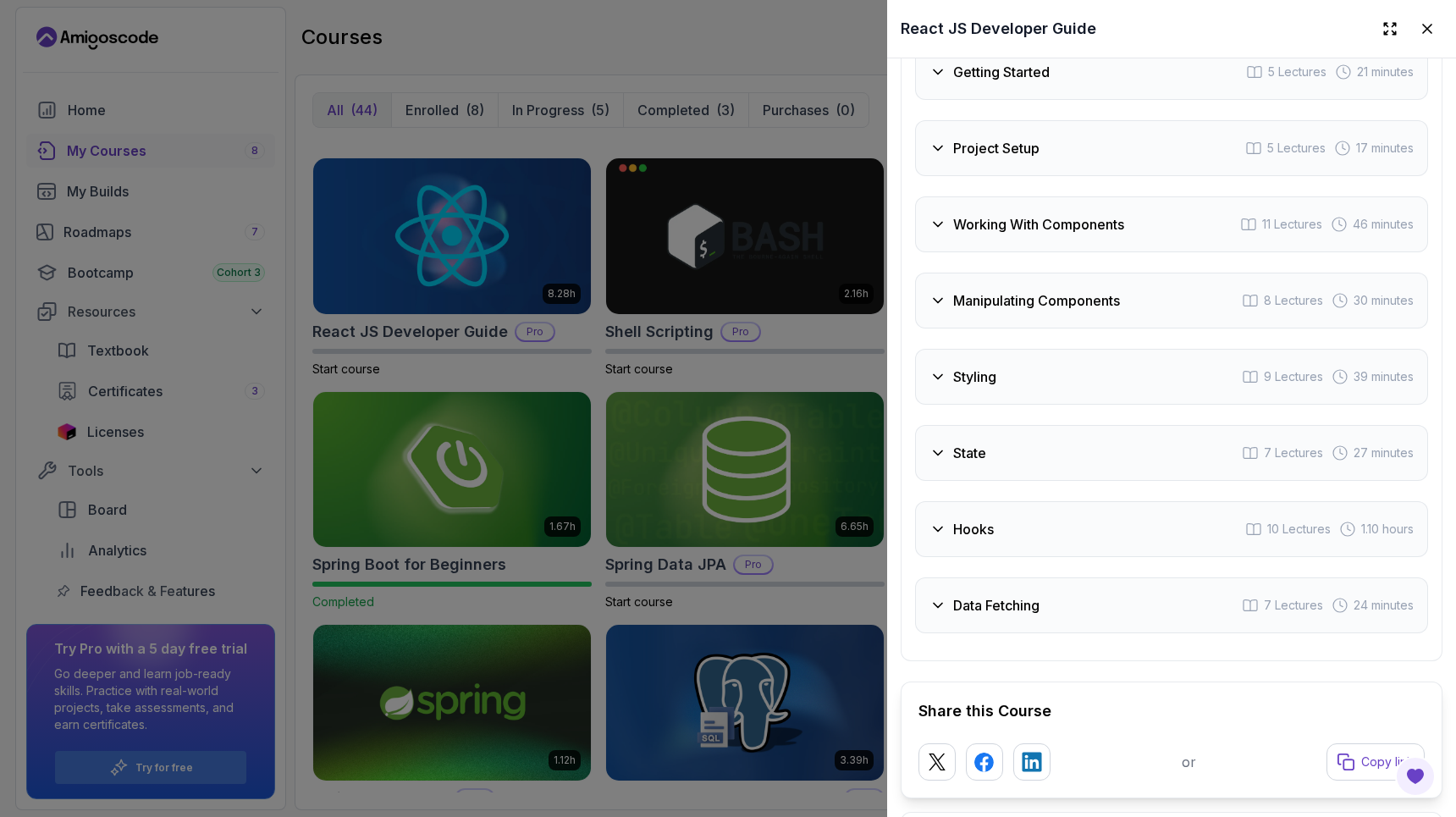
click at [1070, 467] on div "State 7 Lectures 27 minutes" at bounding box center [1172, 453] width 513 height 56
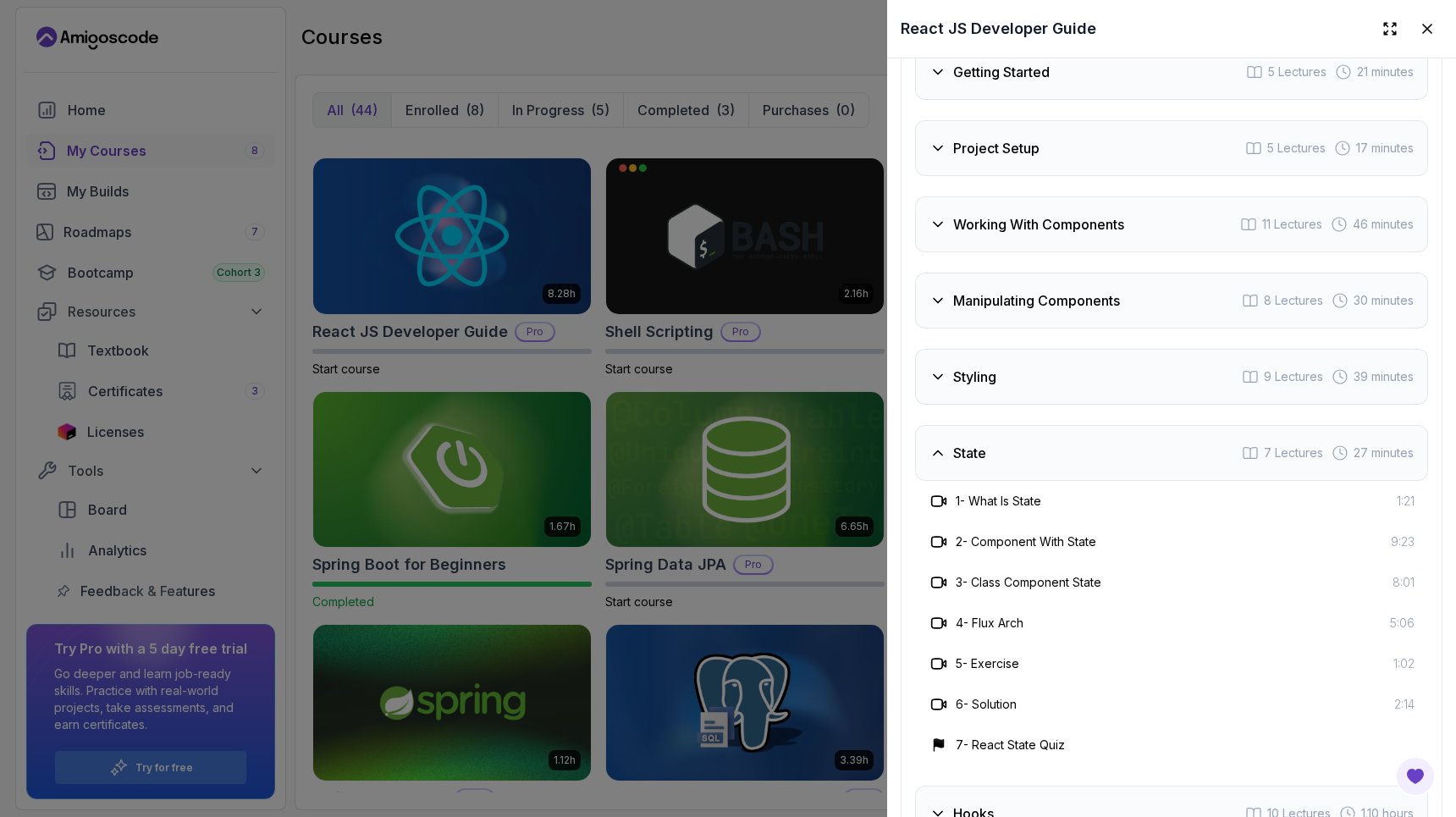
click at [1078, 461] on div "State 7 Lectures 27 minutes" at bounding box center [1172, 453] width 513 height 56
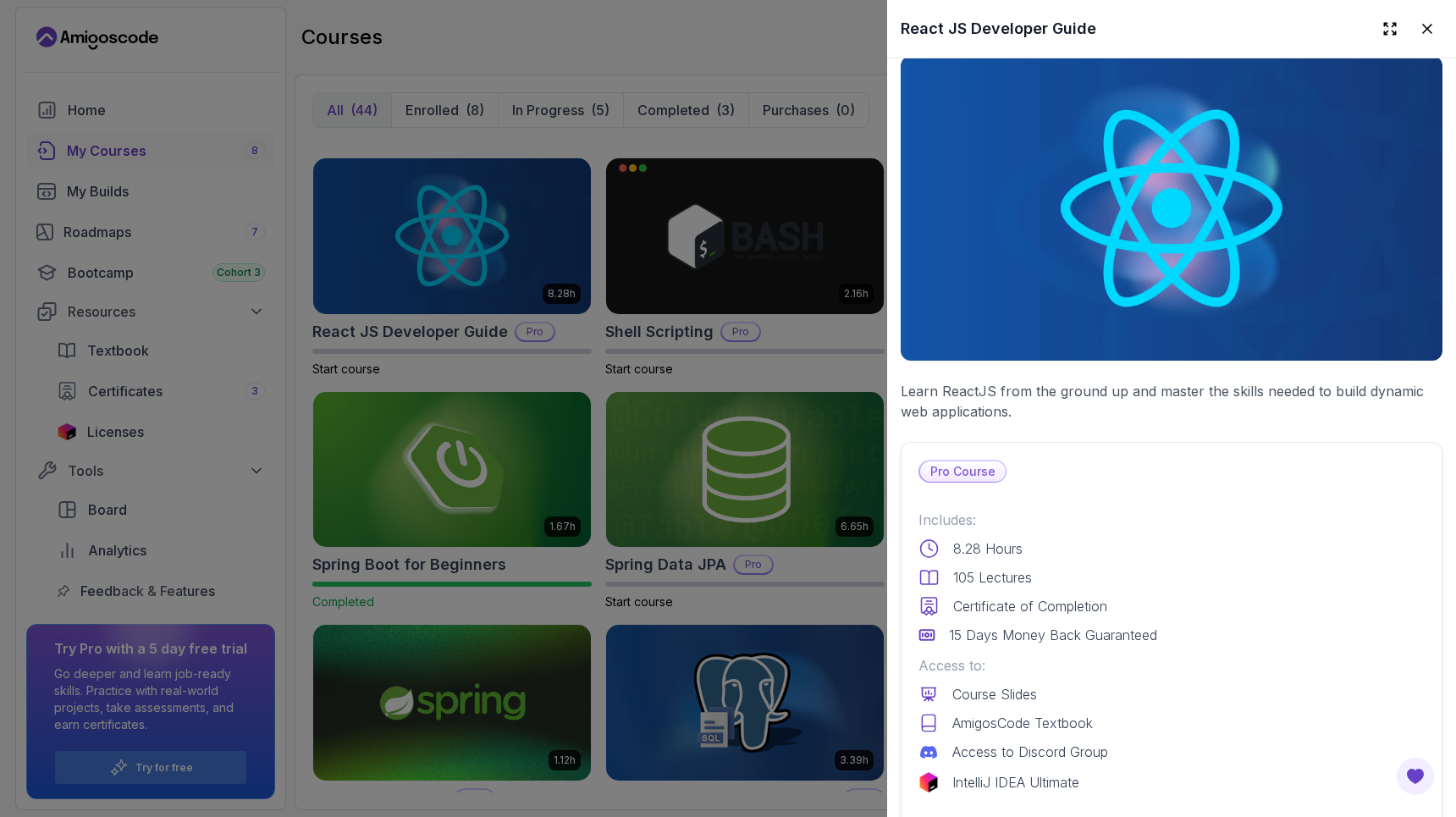
scroll to position [0, 0]
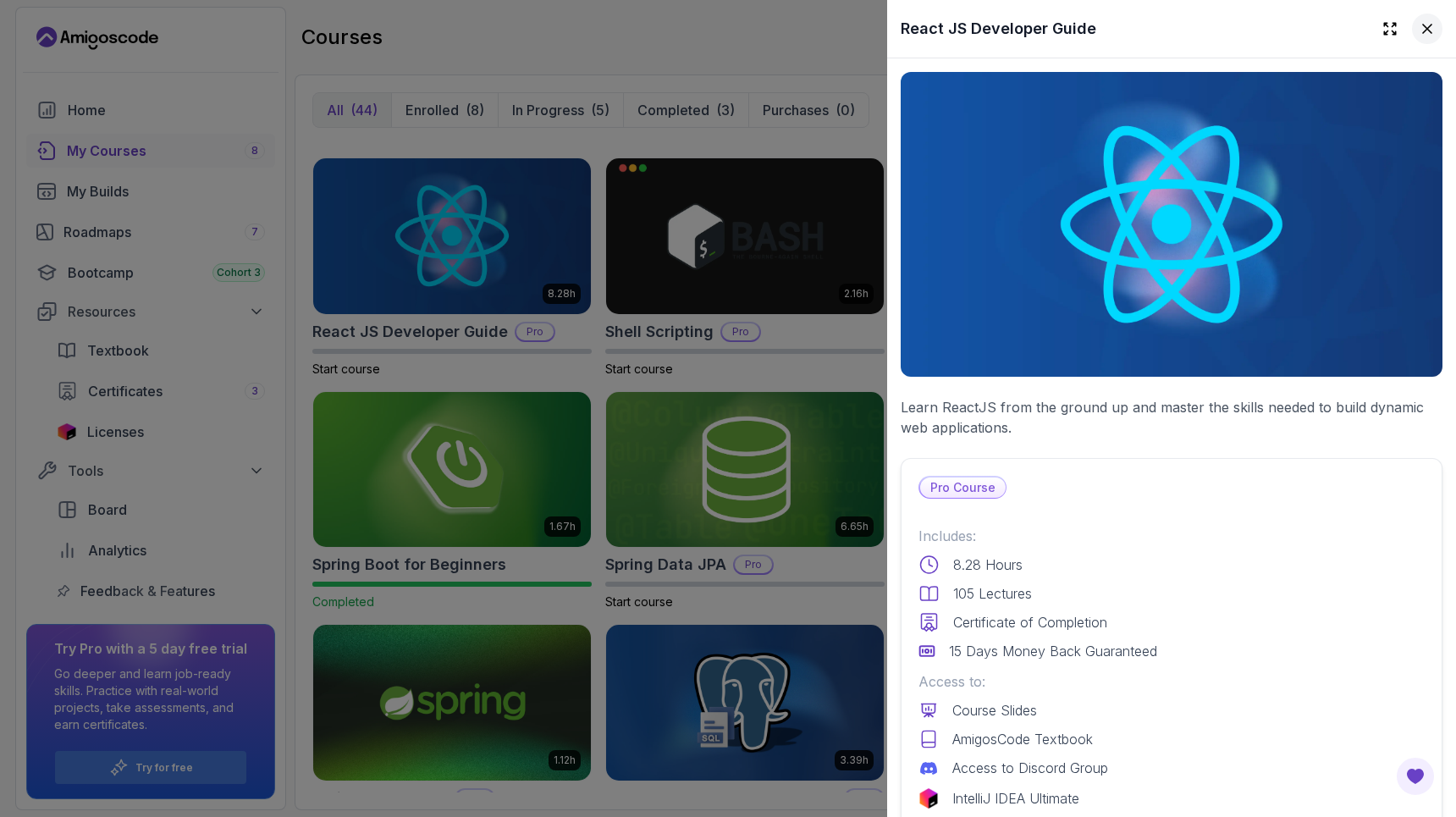
click at [1420, 23] on icon at bounding box center [1428, 29] width 17 height 17
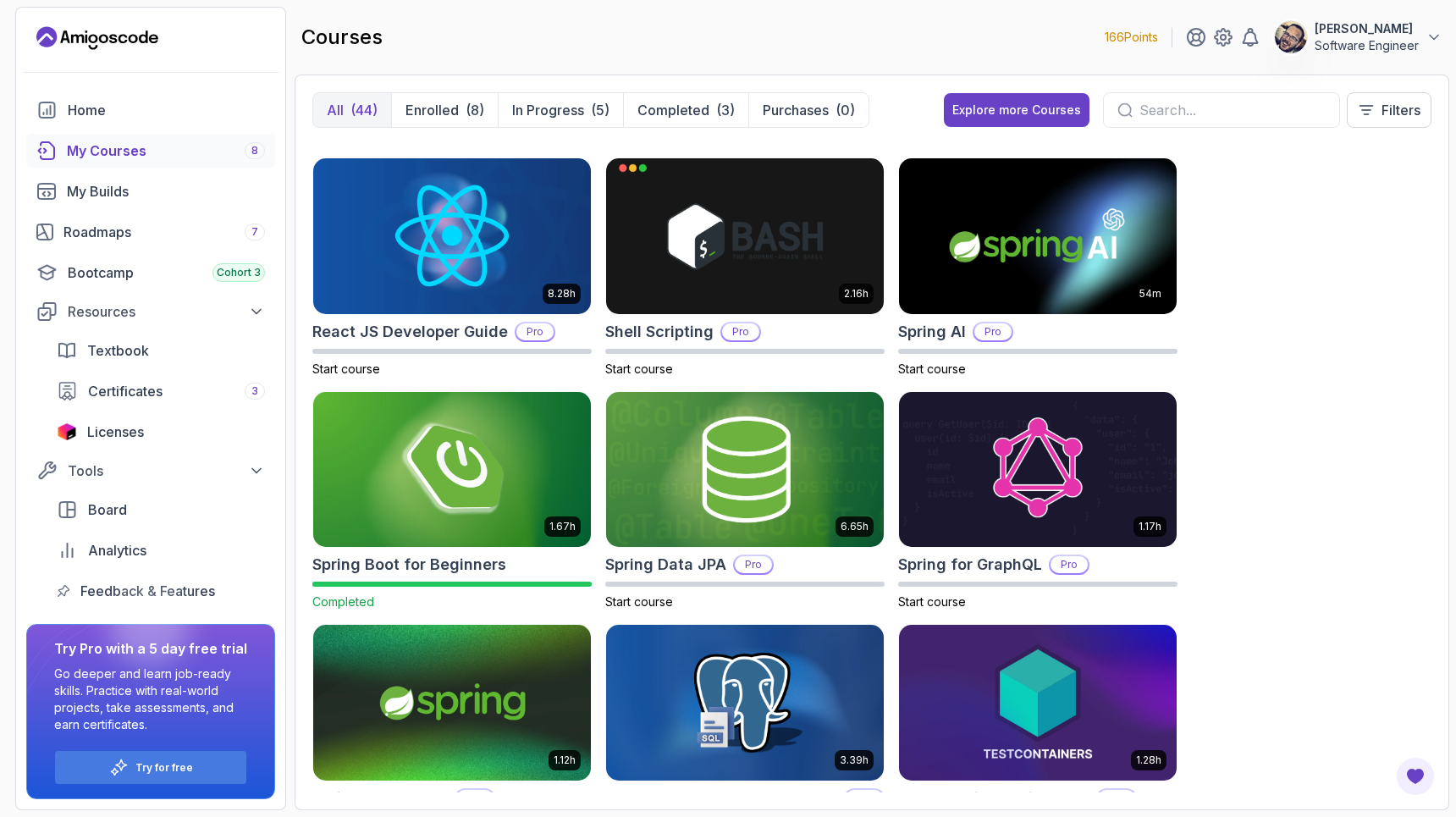
scroll to position [2343, 0]
